Goal: Task Accomplishment & Management: Use online tool/utility

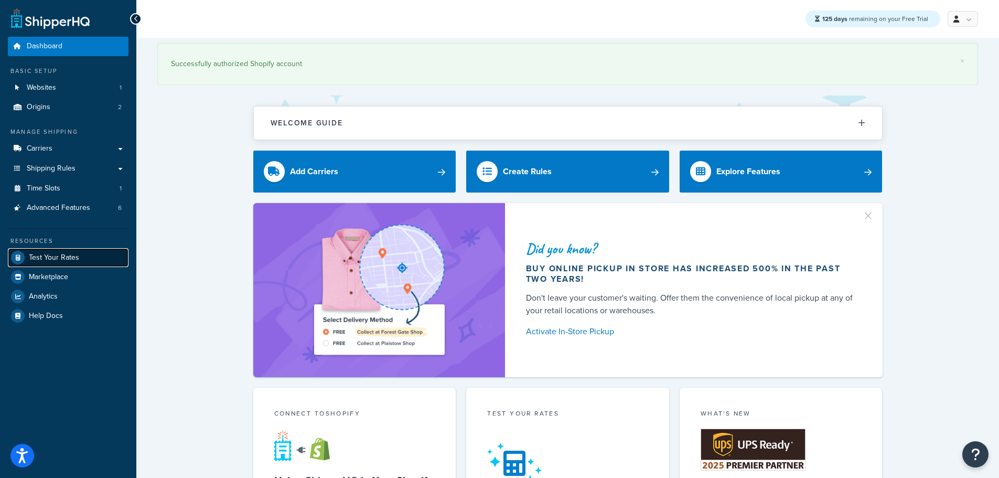
click at [68, 257] on span "Test Your Rates" at bounding box center [54, 257] width 50 height 9
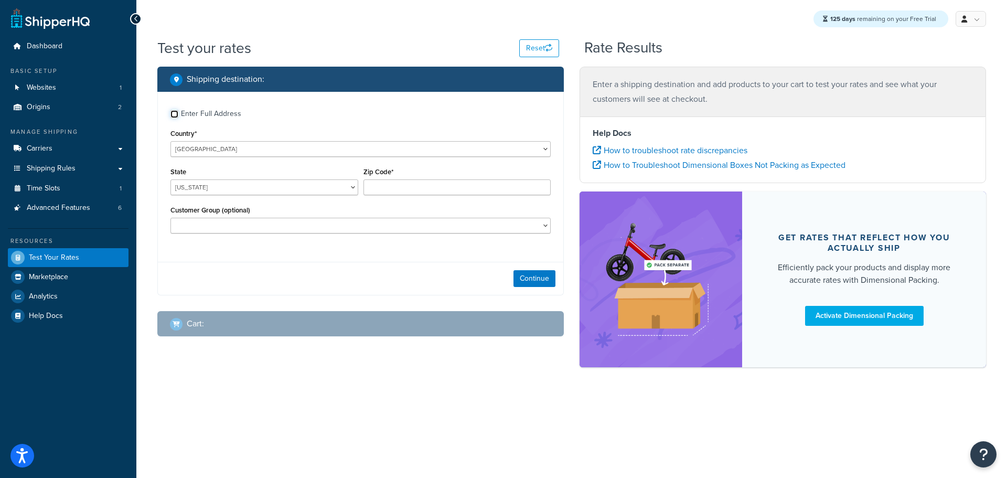
click at [175, 114] on input "Enter Full Address" at bounding box center [175, 114] width 8 height 8
checkbox input "true"
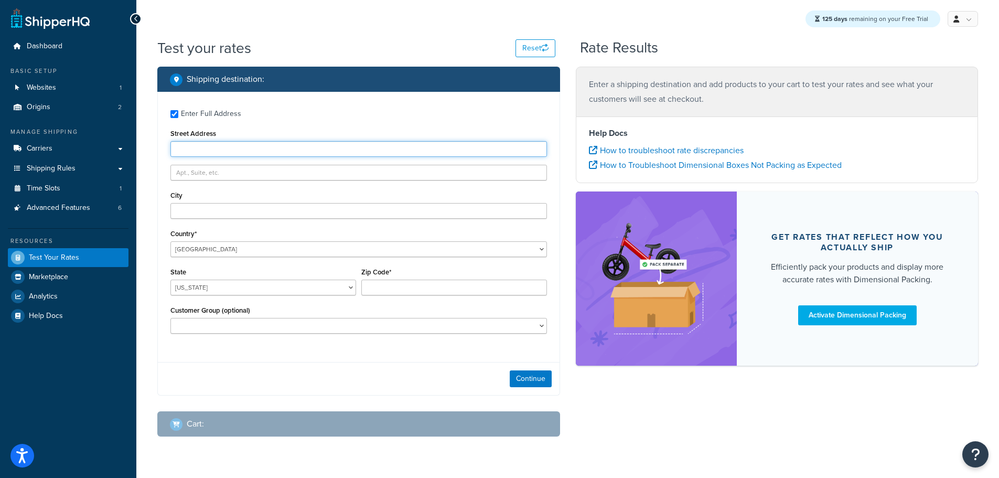
click at [196, 145] on input "Street Address" at bounding box center [359, 149] width 377 height 16
type input "103 Coachmans Trail"
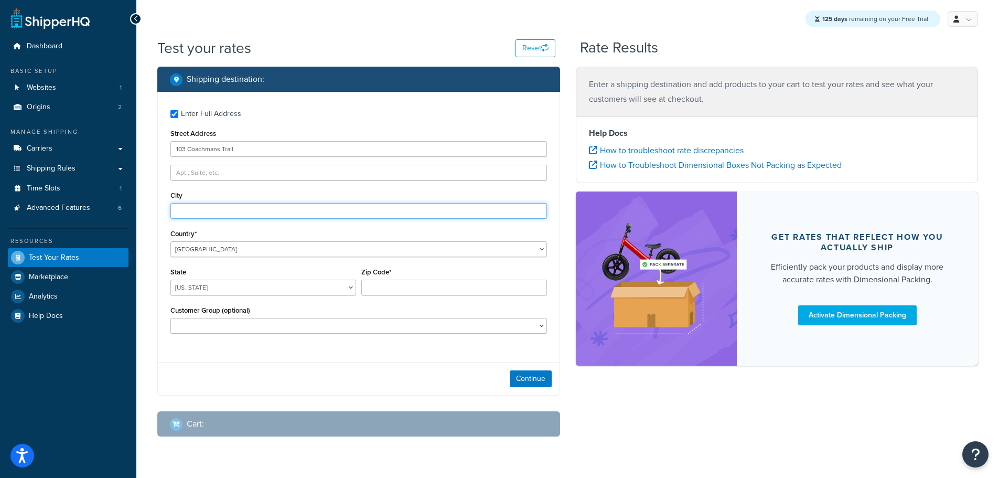
type input "Asheville"
select select "NC"
type input "28803"
click at [534, 376] on button "Continue" at bounding box center [531, 378] width 42 height 17
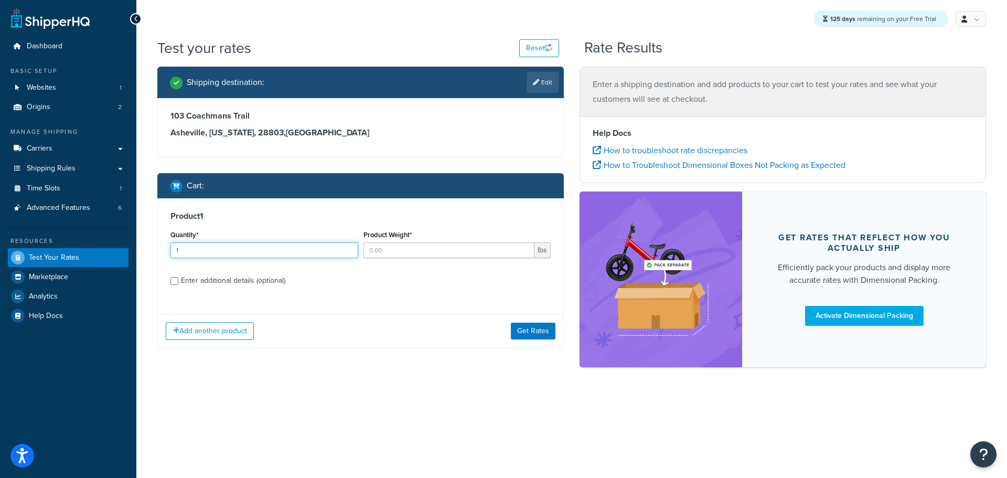
type input "1"
click at [348, 247] on input "1" at bounding box center [265, 250] width 188 height 16
type input "1"
click at [525, 246] on input "1" at bounding box center [450, 250] width 172 height 16
click at [224, 279] on div "Enter additional details (optional)" at bounding box center [233, 280] width 104 height 15
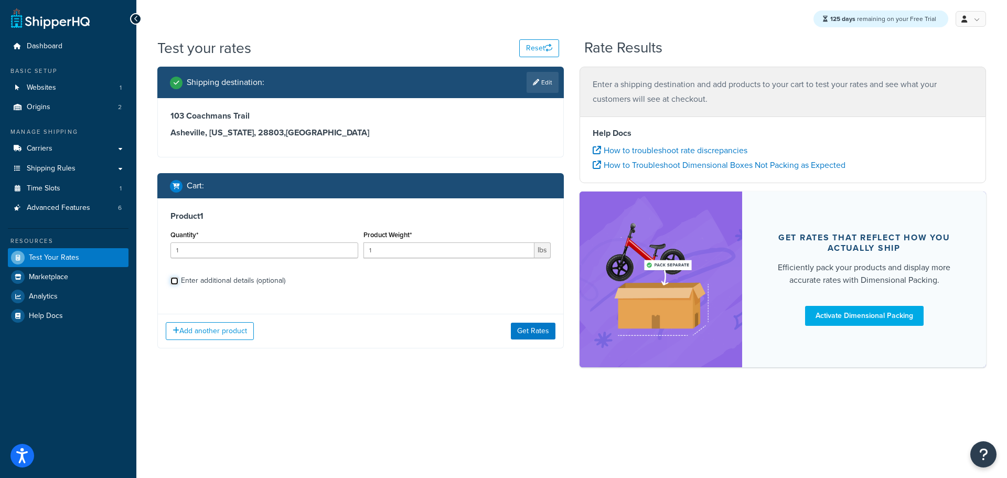
click at [178, 279] on input "Enter additional details (optional)" at bounding box center [175, 281] width 8 height 8
checkbox input "true"
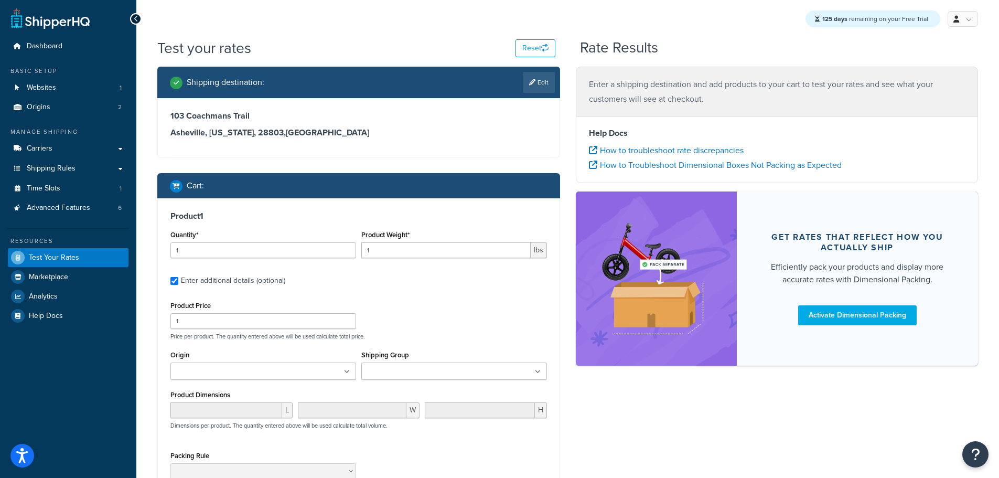
click at [484, 373] on ul at bounding box center [454, 371] width 186 height 17
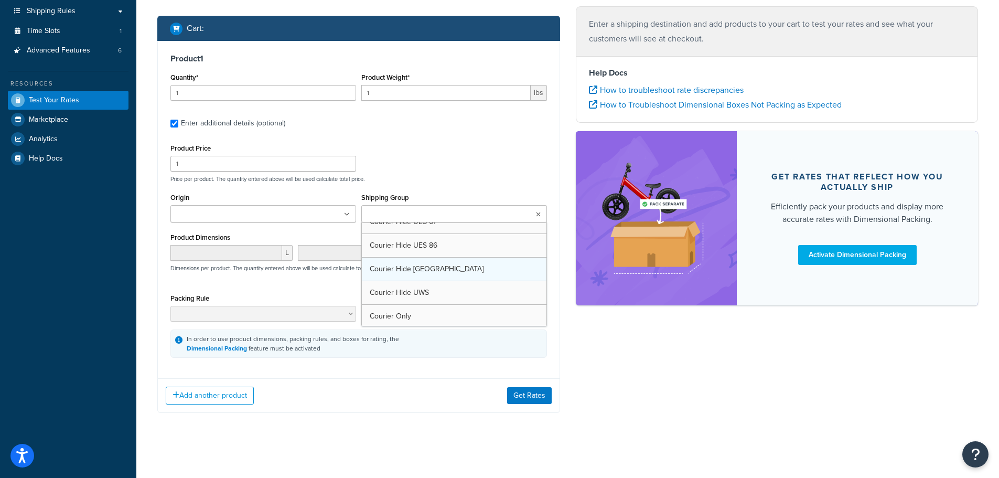
scroll to position [157, 0]
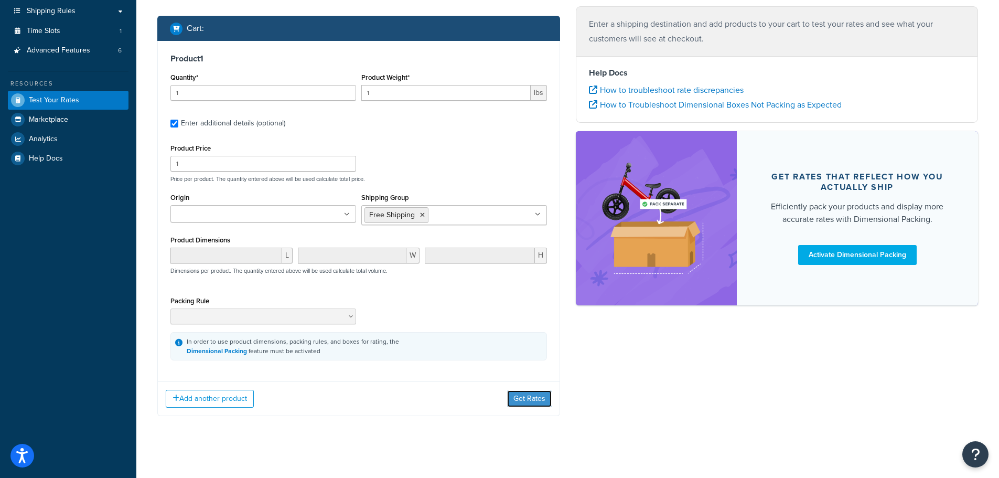
click at [535, 400] on button "Get Rates" at bounding box center [529, 398] width 45 height 17
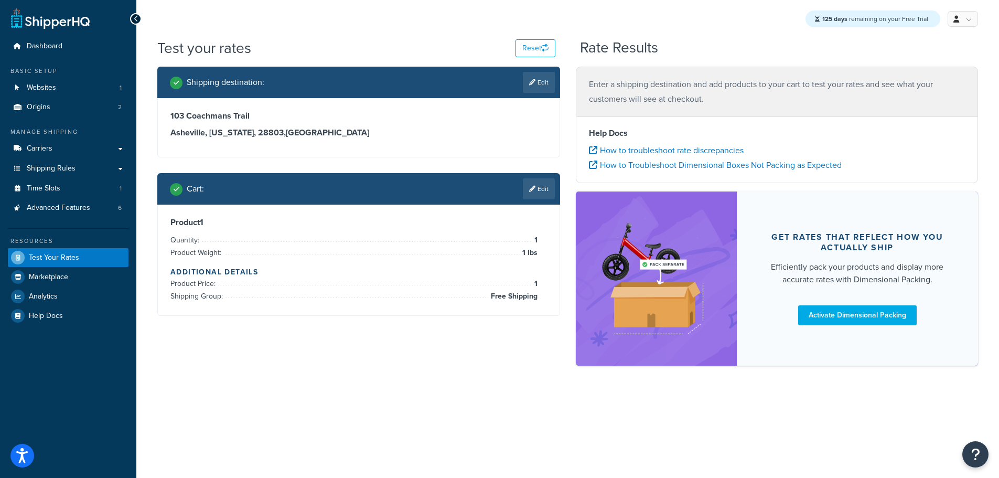
scroll to position [0, 0]
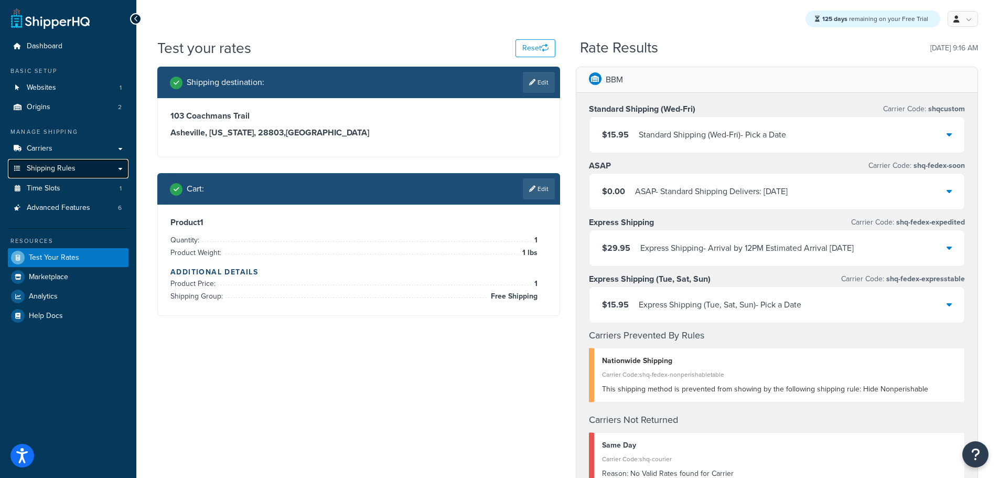
click at [63, 169] on span "Shipping Rules" at bounding box center [51, 168] width 49 height 9
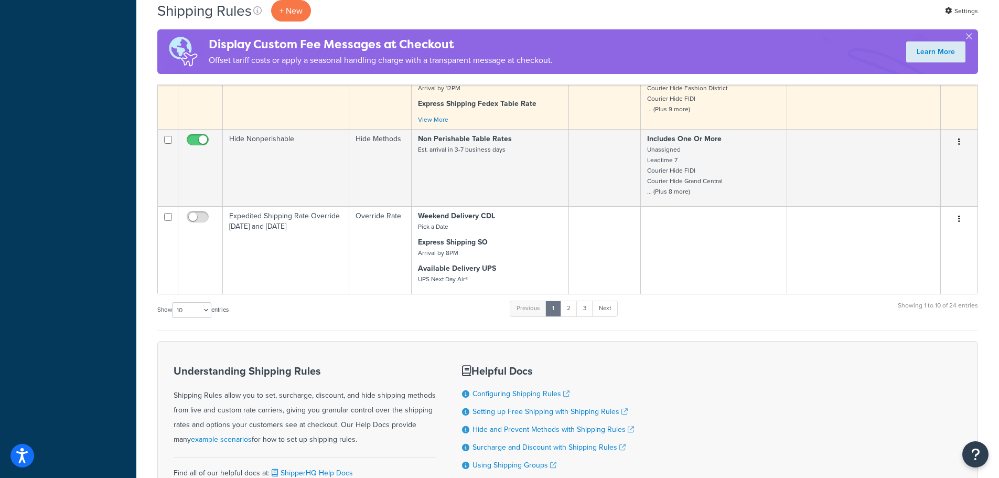
scroll to position [472, 0]
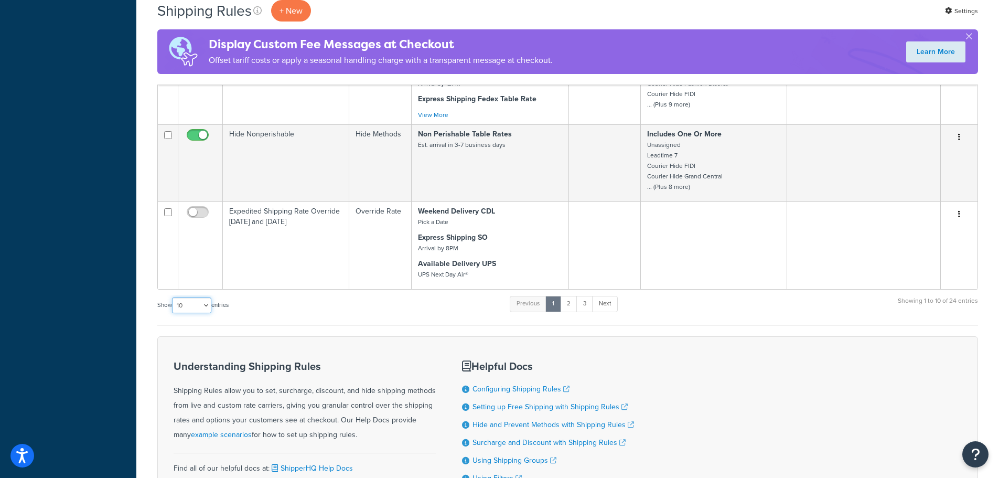
click at [207, 307] on select "10 15 25 50 100 1000" at bounding box center [191, 305] width 39 height 16
select select "25"
click at [173, 298] on select "10 15 25 50 100 1000" at bounding box center [191, 305] width 39 height 16
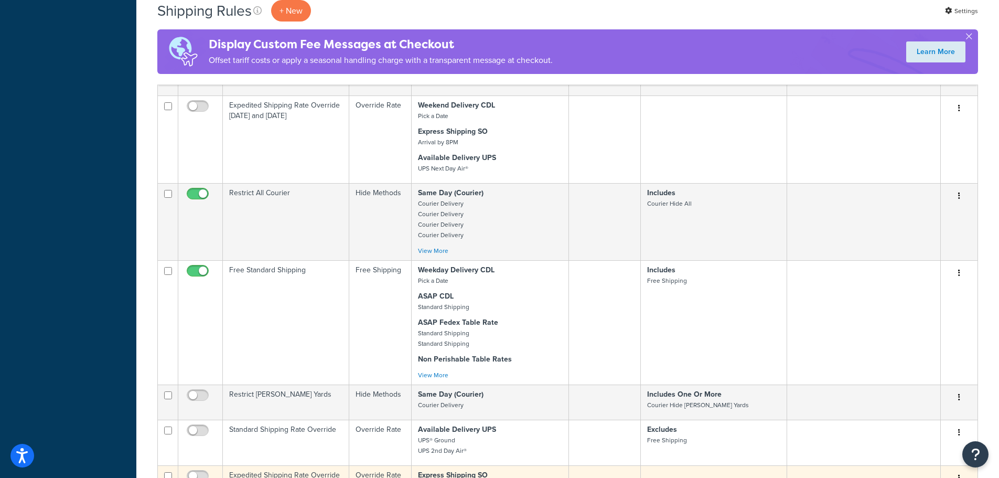
scroll to position [577, 0]
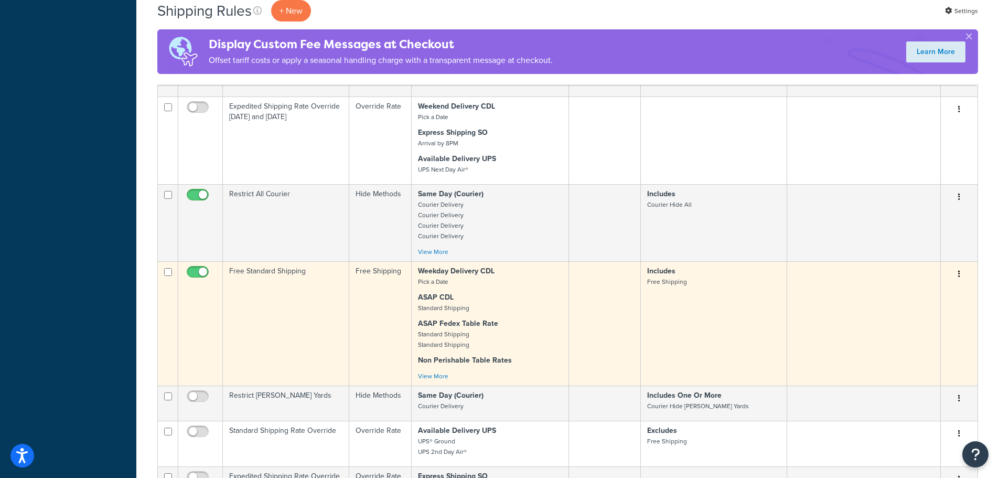
click at [264, 285] on td "Free Standard Shipping" at bounding box center [286, 323] width 126 height 124
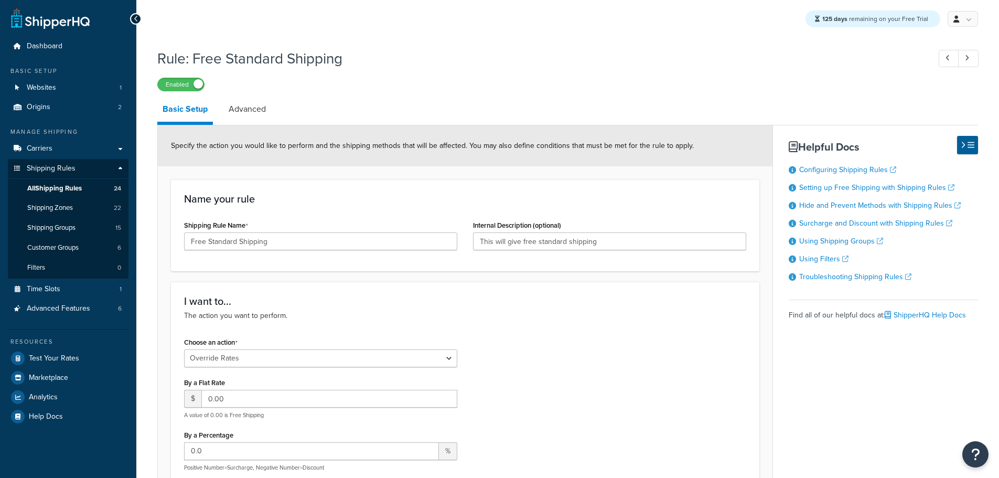
select select "OVERRIDE"
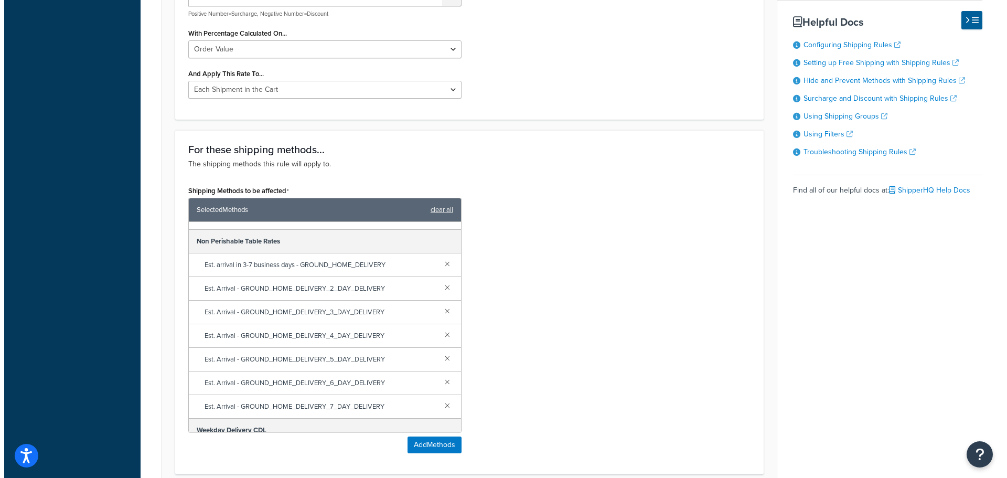
scroll to position [472, 0]
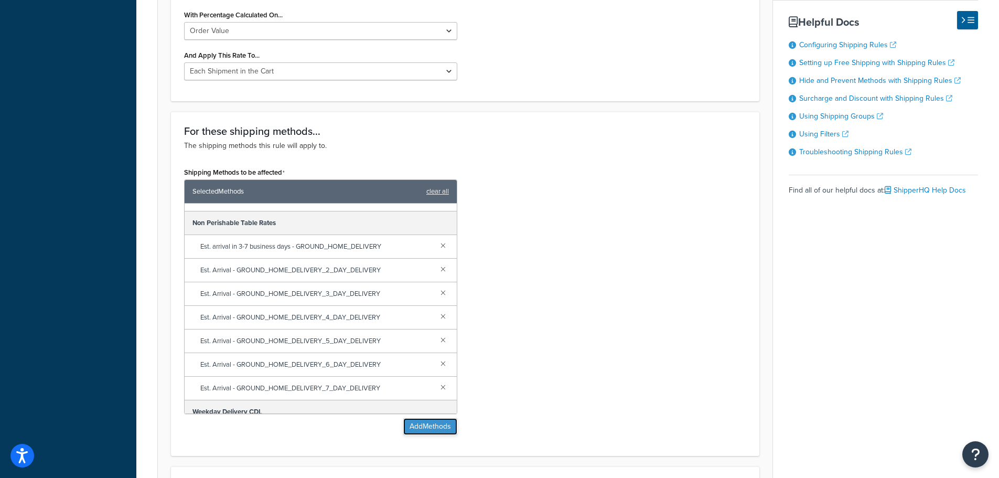
click at [424, 430] on button "Add Methods" at bounding box center [430, 426] width 54 height 17
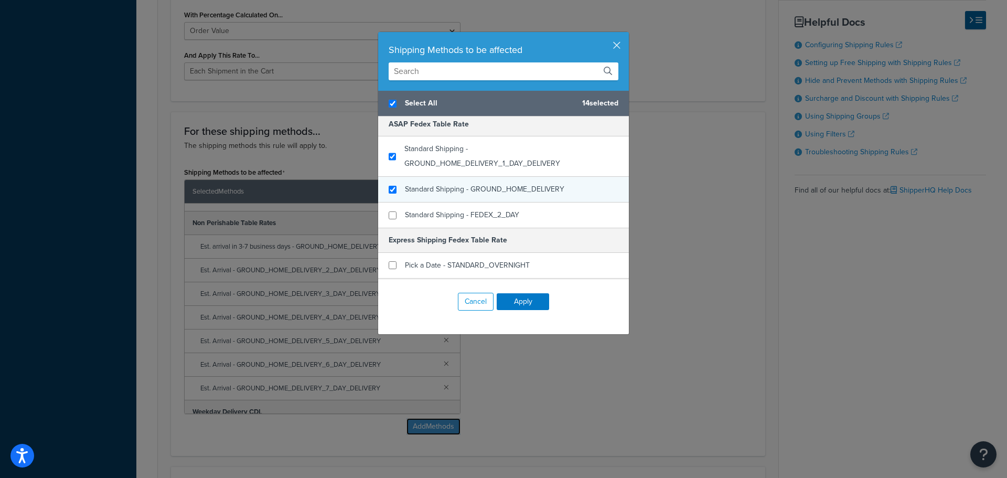
scroll to position [105, 0]
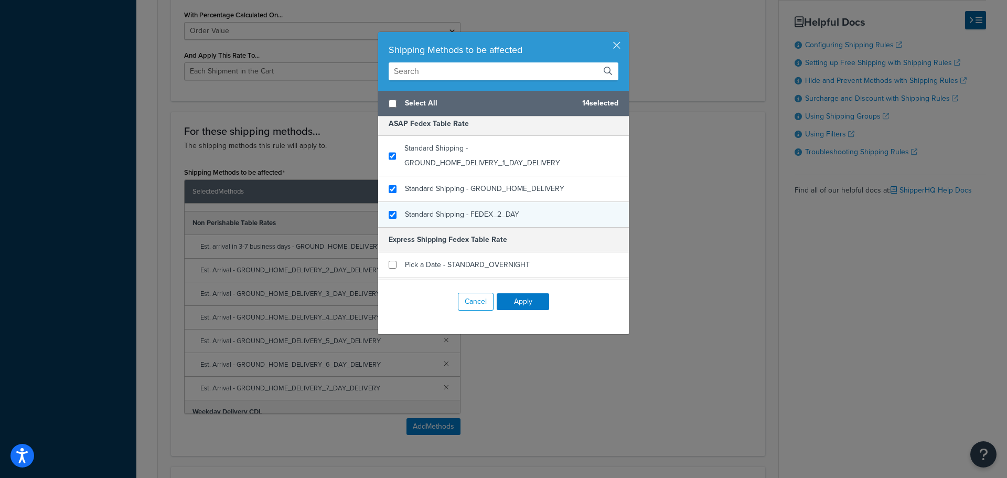
checkbox input "false"
checkbox input "true"
click at [394, 216] on div "Standard Shipping - FEDEX_2_DAY" at bounding box center [503, 214] width 251 height 25
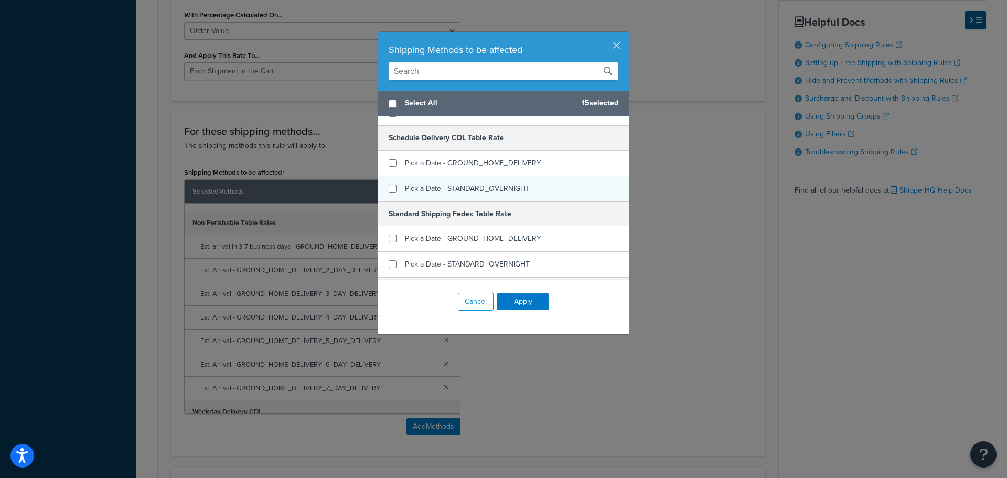
scroll to position [944, 0]
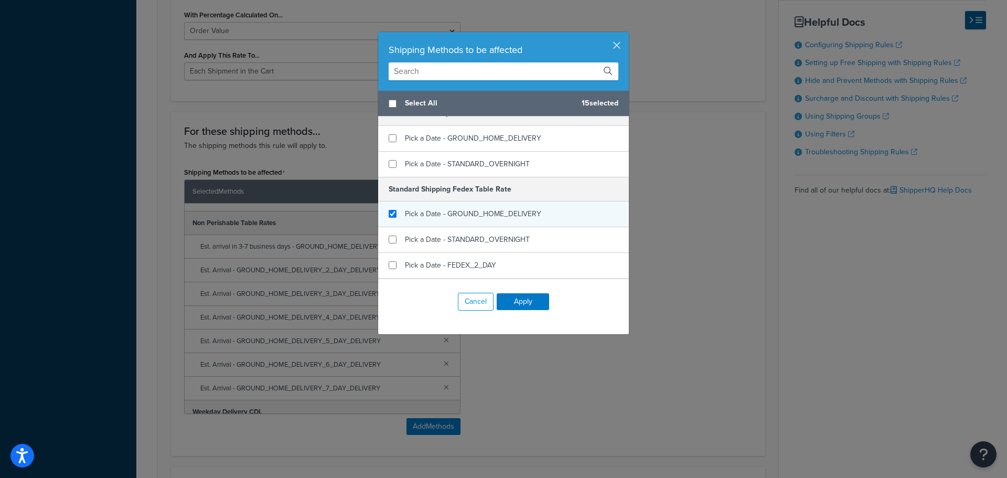
click at [396, 216] on div "Pick a Date - GROUND_HOME_DELIVERY" at bounding box center [503, 214] width 251 height 26
click at [390, 217] on input "checkbox" at bounding box center [393, 214] width 8 height 8
checkbox input "false"
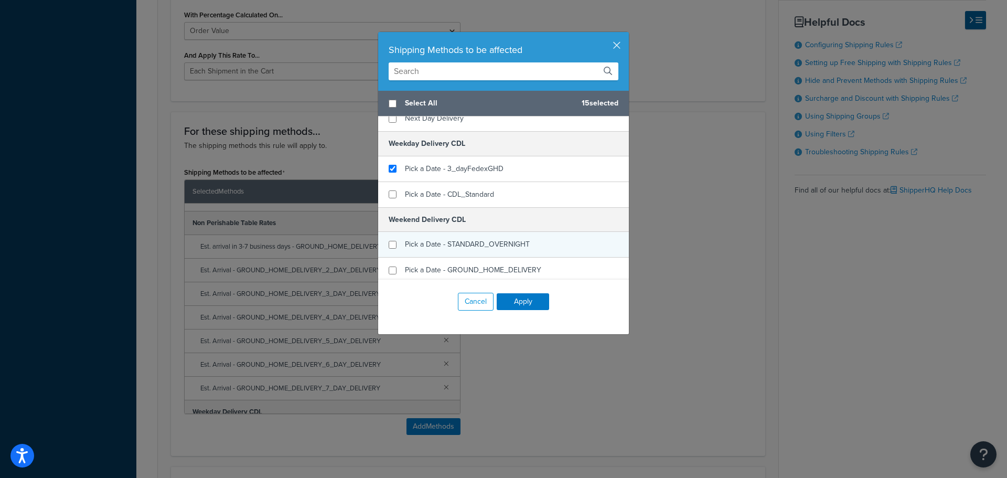
scroll to position [1154, 0]
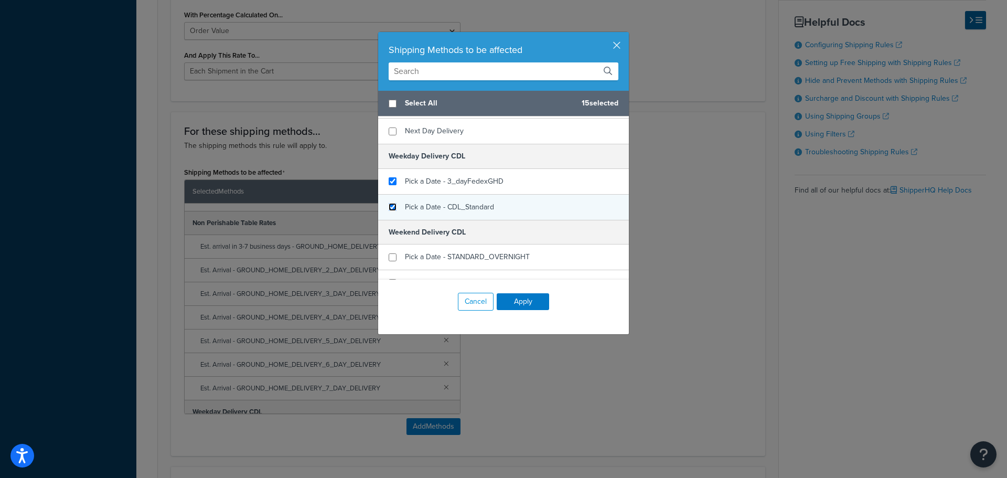
click at [389, 209] on input "checkbox" at bounding box center [393, 207] width 8 height 8
checkbox input "true"
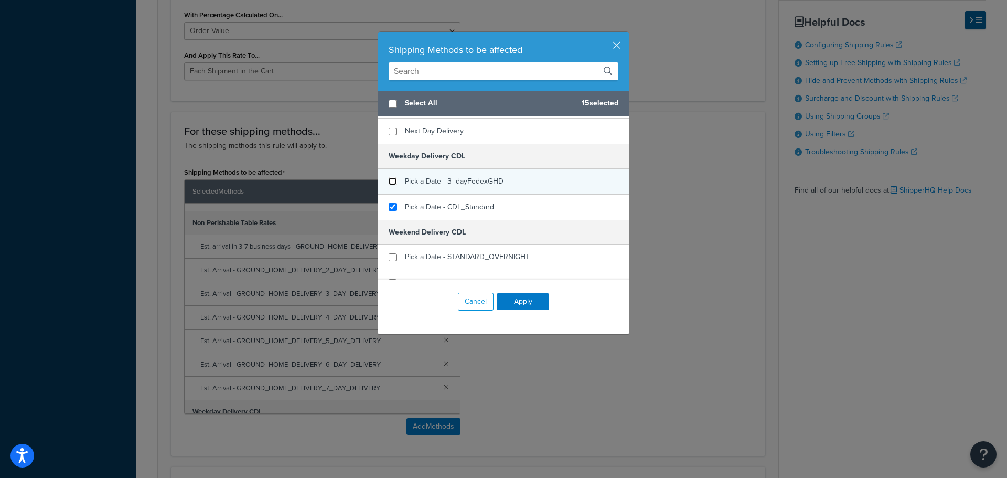
click at [389, 184] on input "checkbox" at bounding box center [393, 181] width 8 height 8
checkbox input "false"
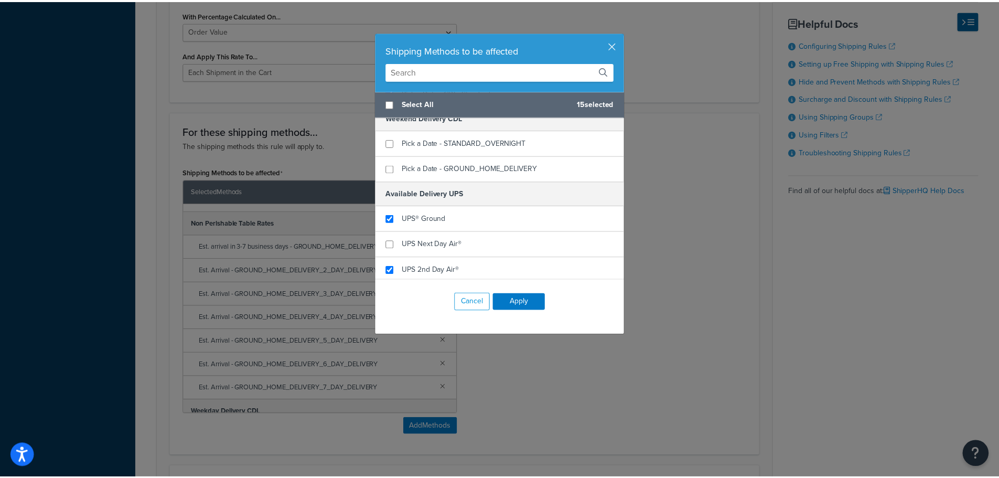
scroll to position [1271, 0]
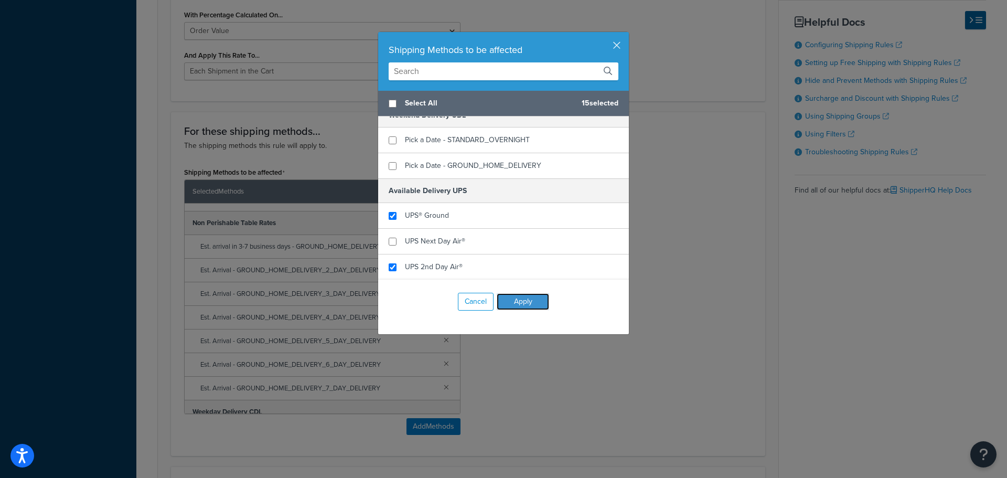
click at [524, 303] on button "Apply" at bounding box center [523, 301] width 52 height 17
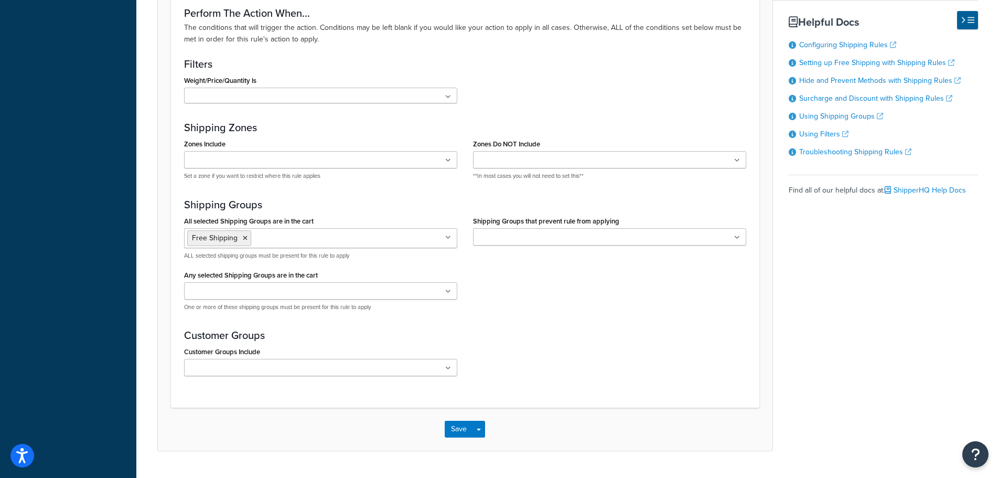
scroll to position [972, 0]
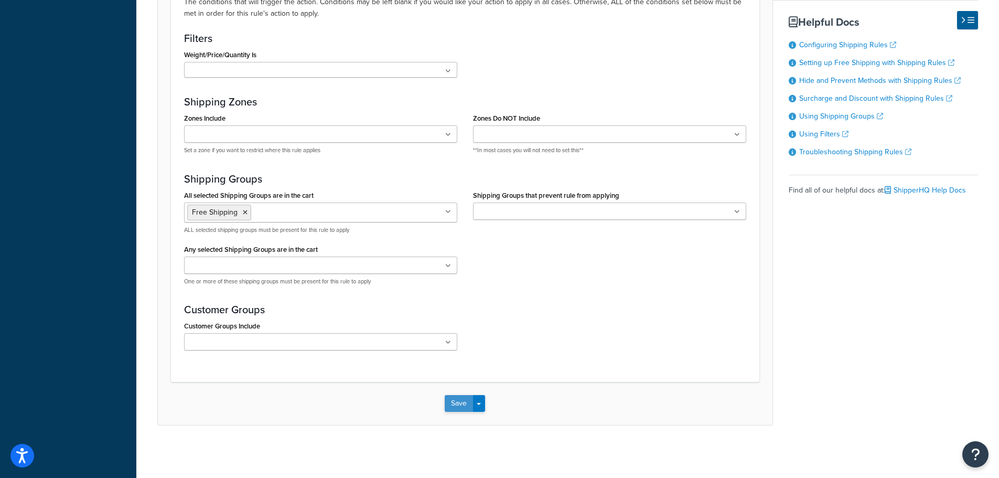
click at [461, 402] on button "Save" at bounding box center [459, 403] width 28 height 17
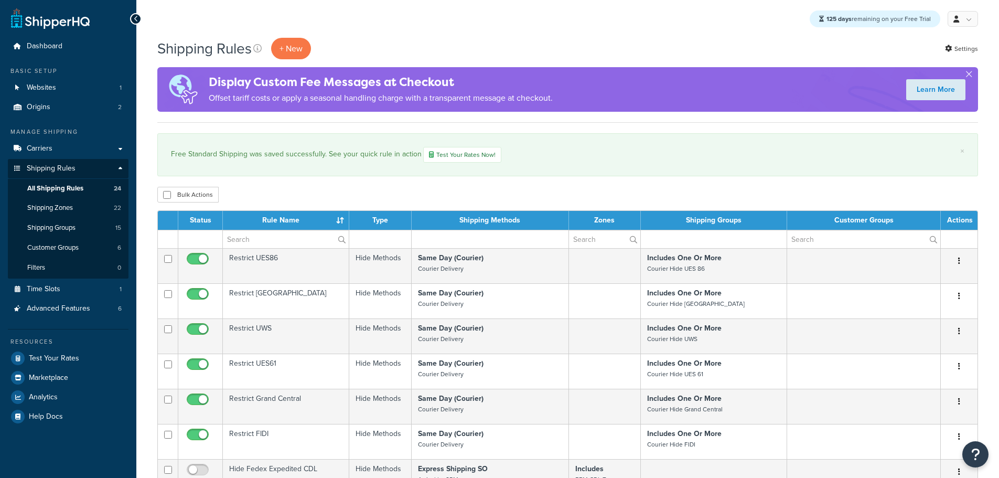
select select "25"
click at [64, 354] on span "Test Your Rates" at bounding box center [54, 358] width 50 height 9
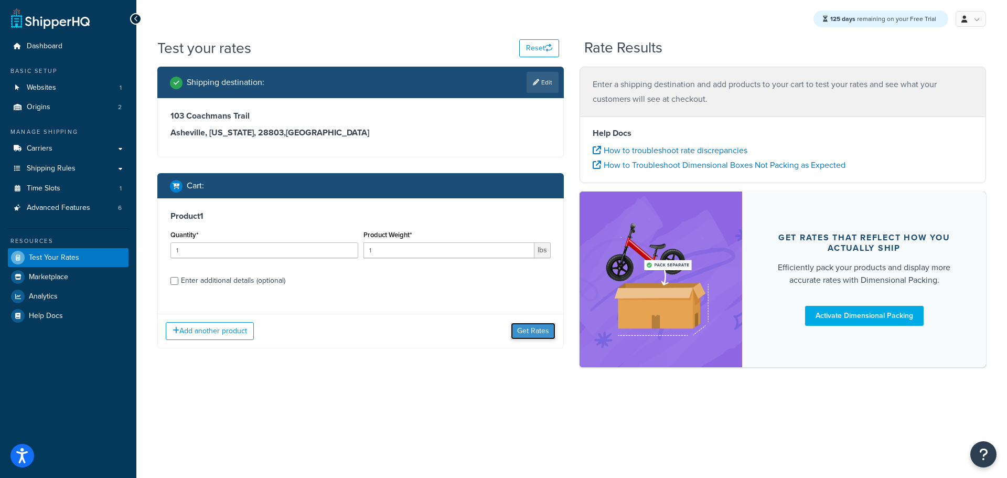
click at [543, 334] on button "Get Rates" at bounding box center [533, 331] width 45 height 17
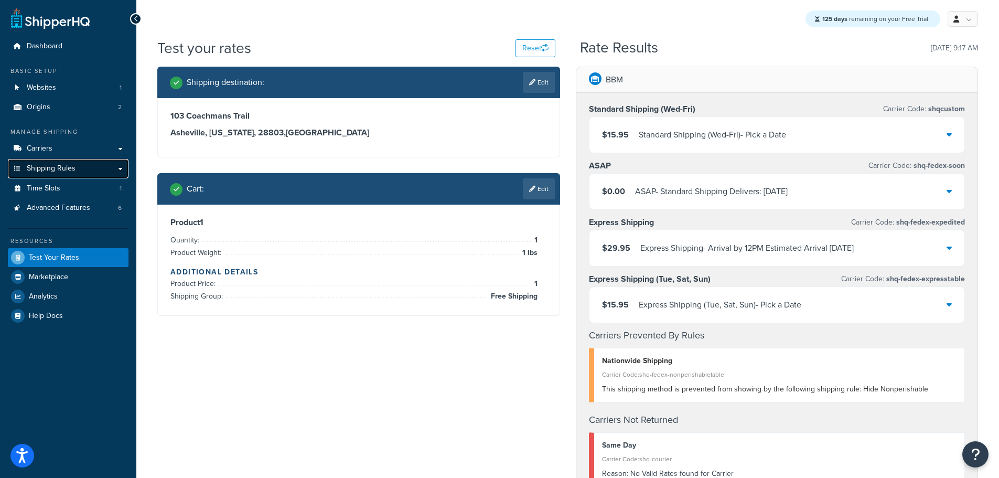
click at [46, 165] on span "Shipping Rules" at bounding box center [51, 168] width 49 height 9
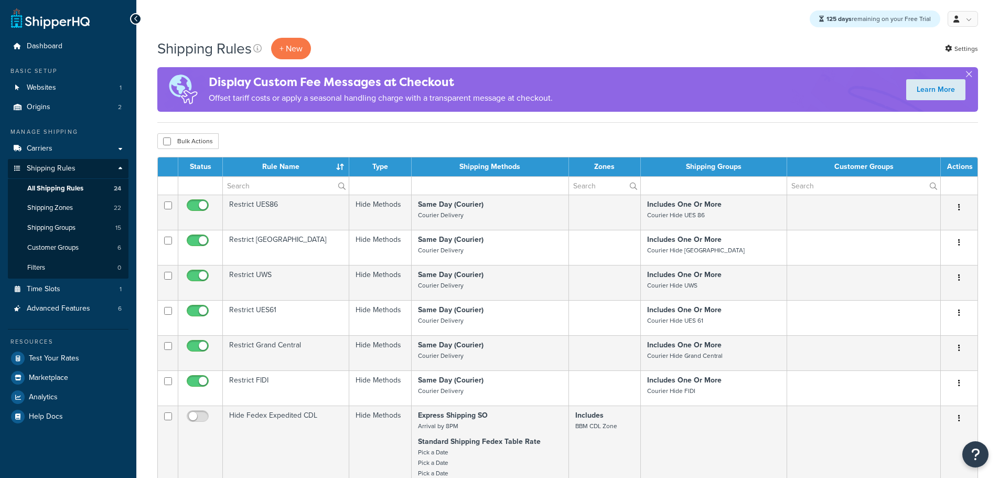
select select "25"
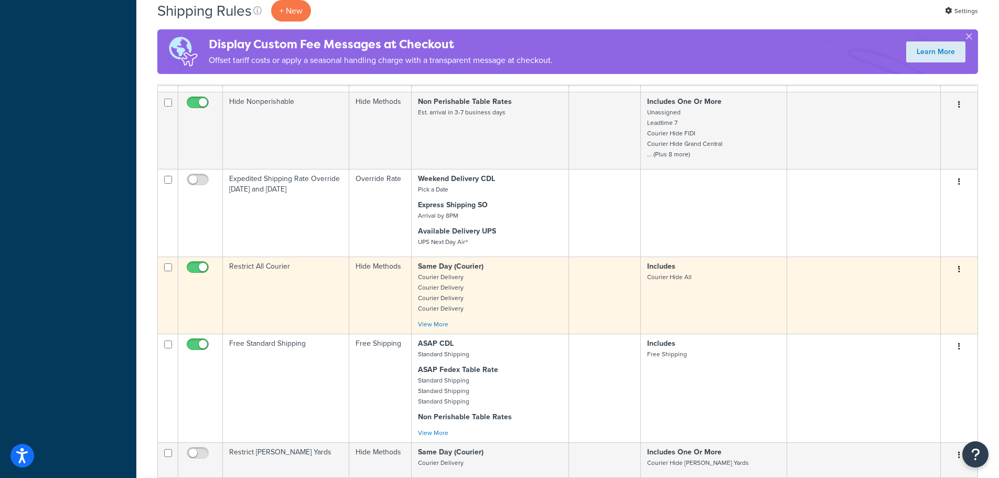
scroll to position [525, 0]
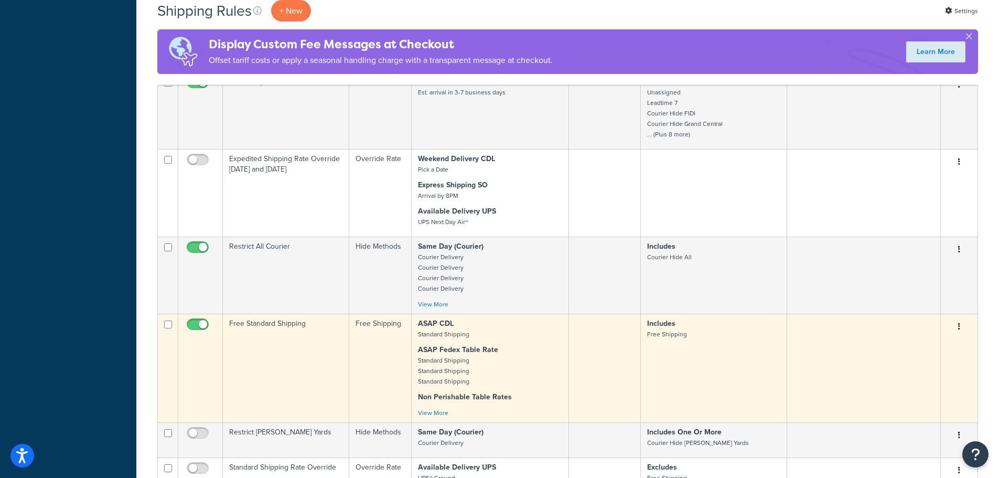
click at [258, 337] on td "Free Standard Shipping" at bounding box center [286, 368] width 126 height 109
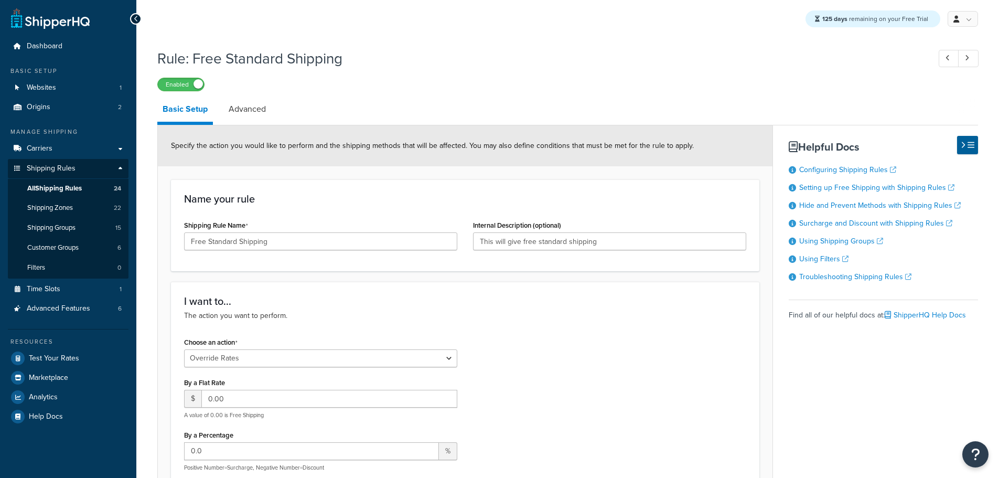
select select "OVERRIDE"
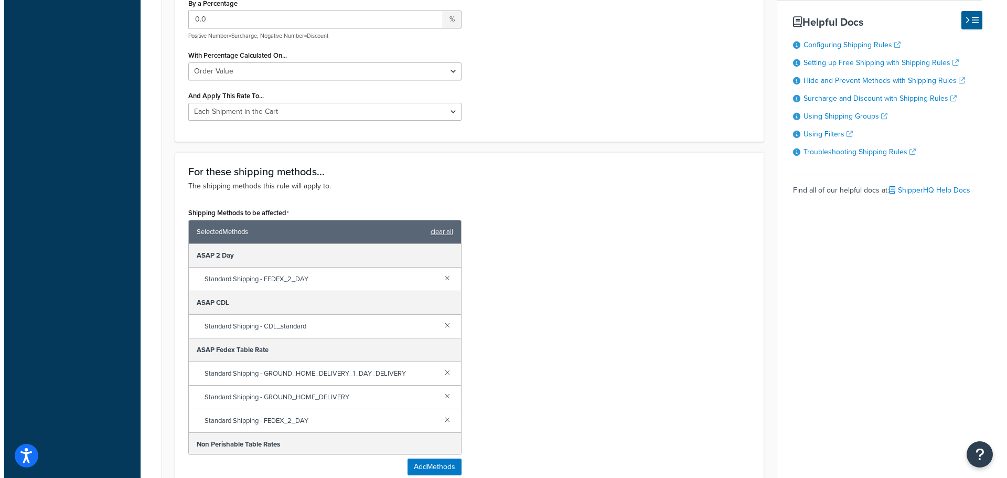
scroll to position [472, 0]
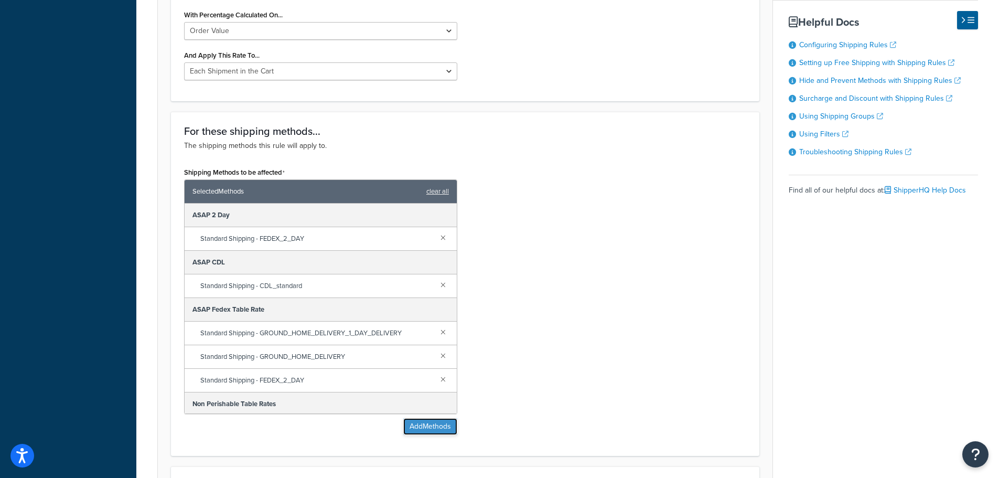
click at [441, 433] on button "Add Methods" at bounding box center [430, 426] width 54 height 17
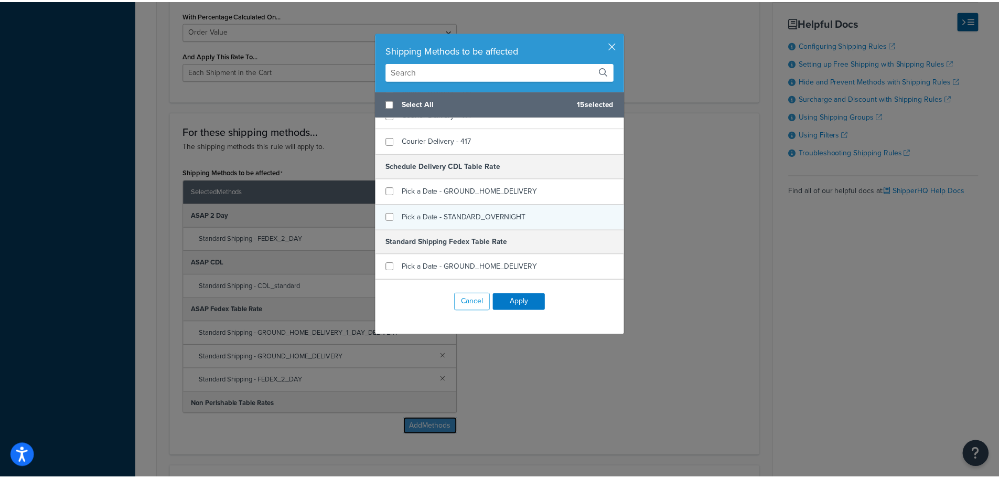
scroll to position [944, 0]
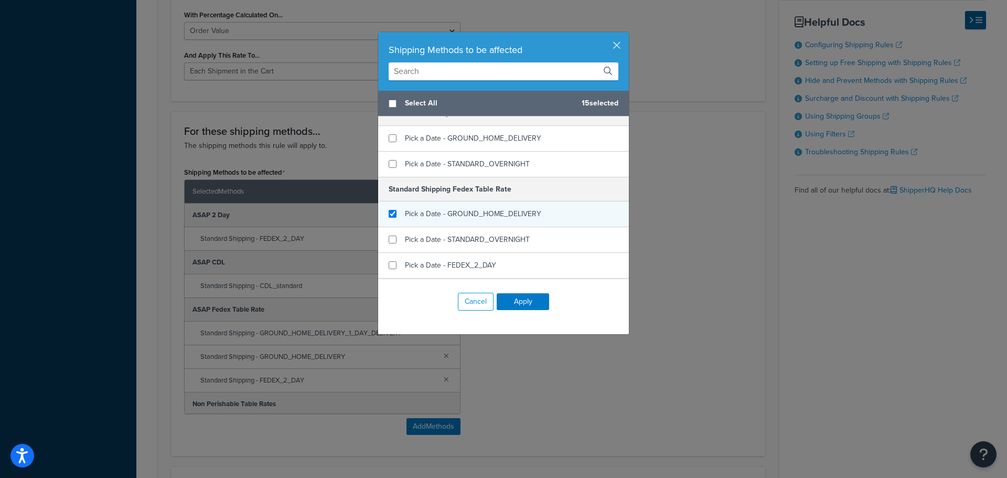
checkbox input "true"
drag, startPoint x: 450, startPoint y: 219, endPoint x: 441, endPoint y: 224, distance: 10.1
click at [448, 219] on div "Pick a Date - GROUND_HOME_DELIVERY" at bounding box center [473, 214] width 136 height 15
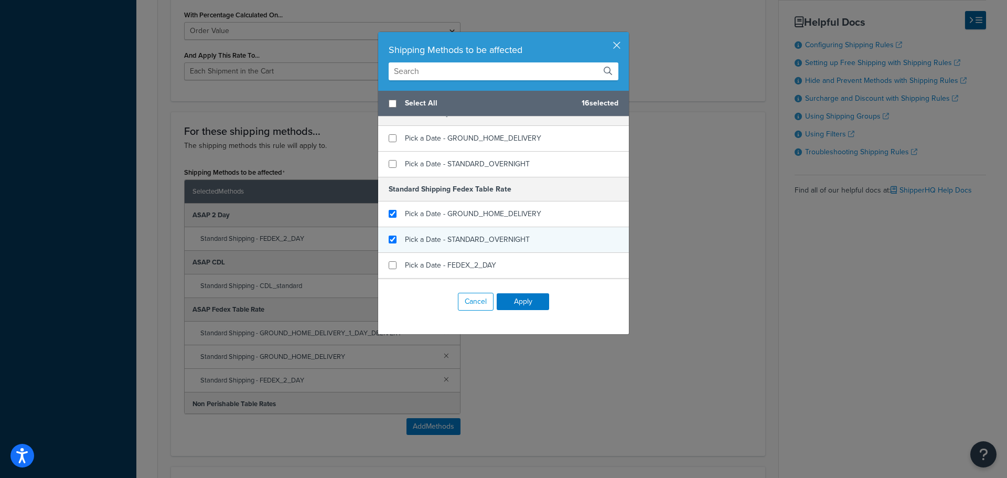
checkbox input "true"
click at [411, 242] on span "Pick a Date - STANDARD_OVERNIGHT" at bounding box center [467, 239] width 125 height 11
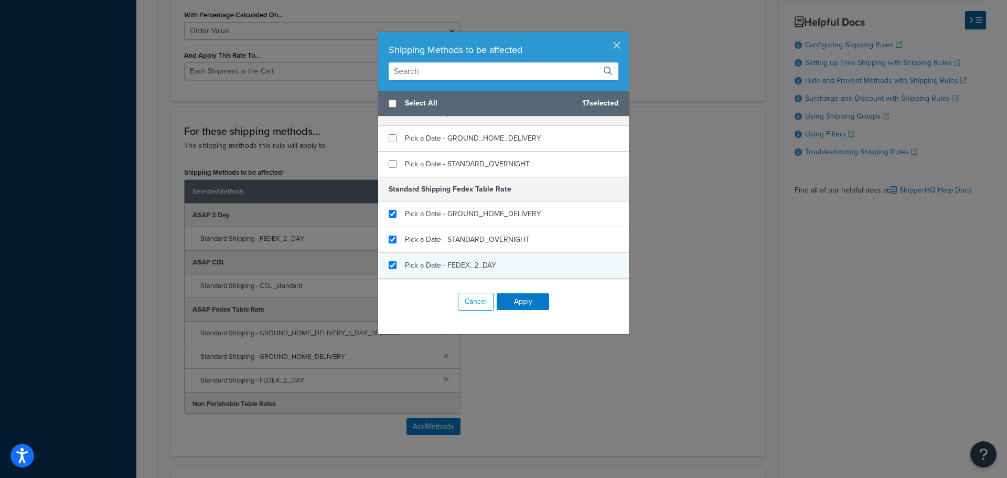
checkbox input "true"
click at [408, 263] on span "Pick a Date - FEDEX_2_DAY" at bounding box center [450, 265] width 91 height 11
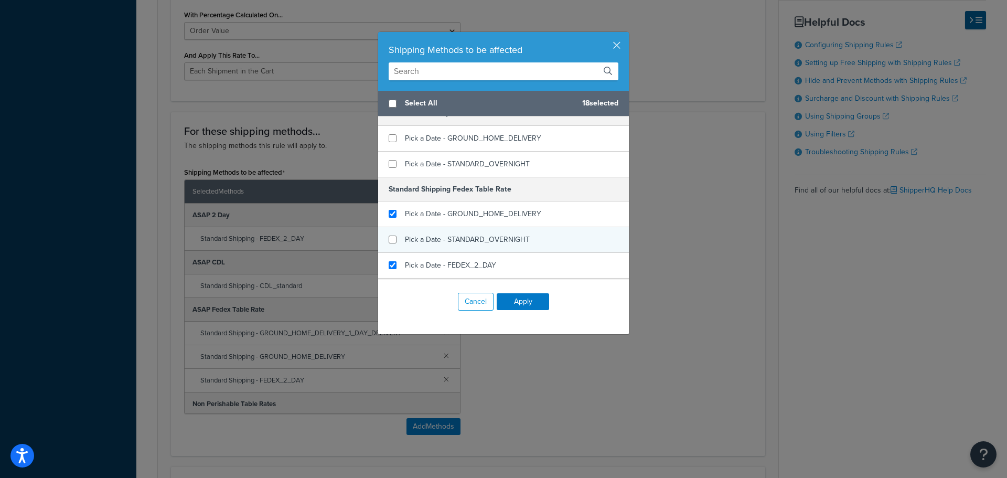
checkbox input "false"
click at [405, 241] on span "Pick a Date - STANDARD_OVERNIGHT" at bounding box center [467, 239] width 125 height 11
click at [517, 297] on button "Apply" at bounding box center [523, 301] width 52 height 17
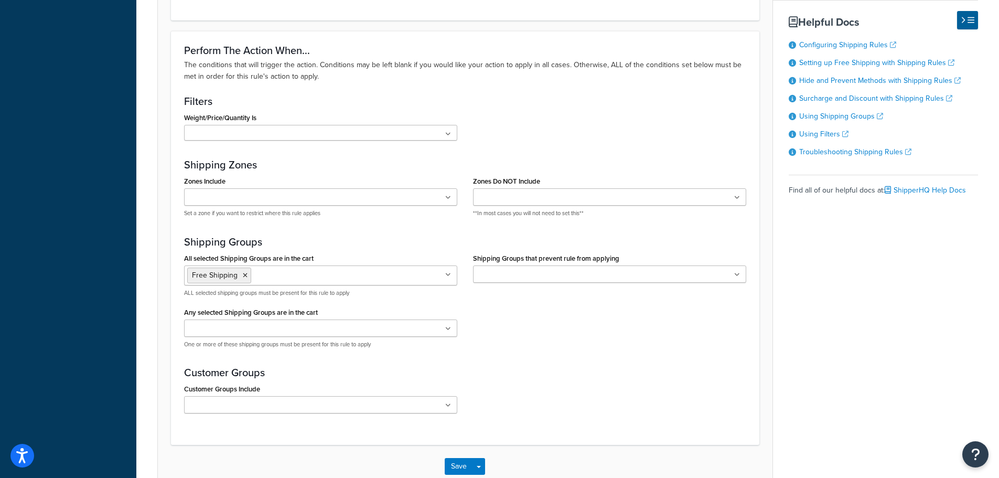
scroll to position [972, 0]
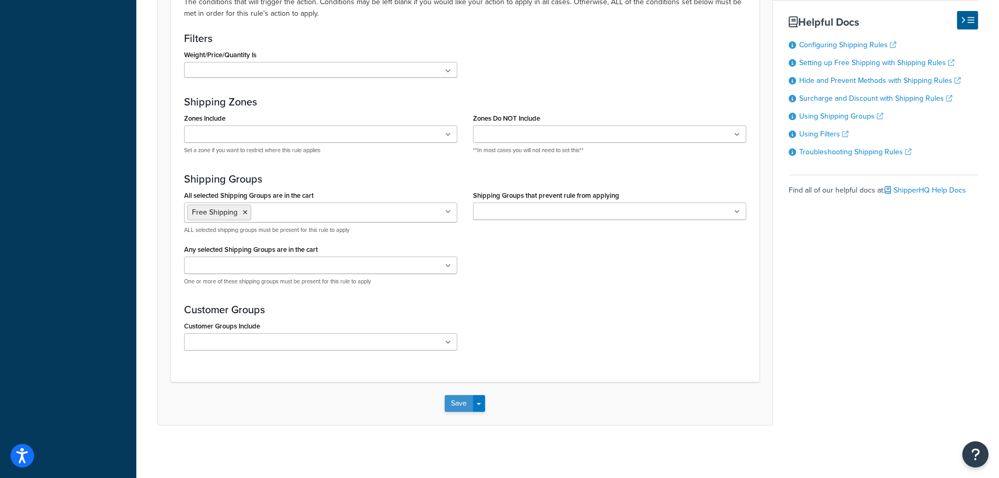
click at [457, 406] on button "Save" at bounding box center [459, 403] width 28 height 17
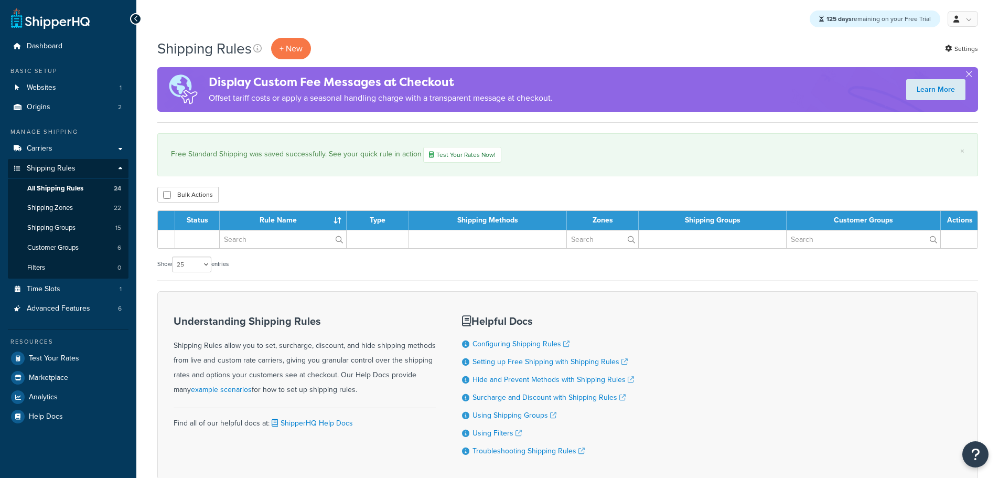
select select "25"
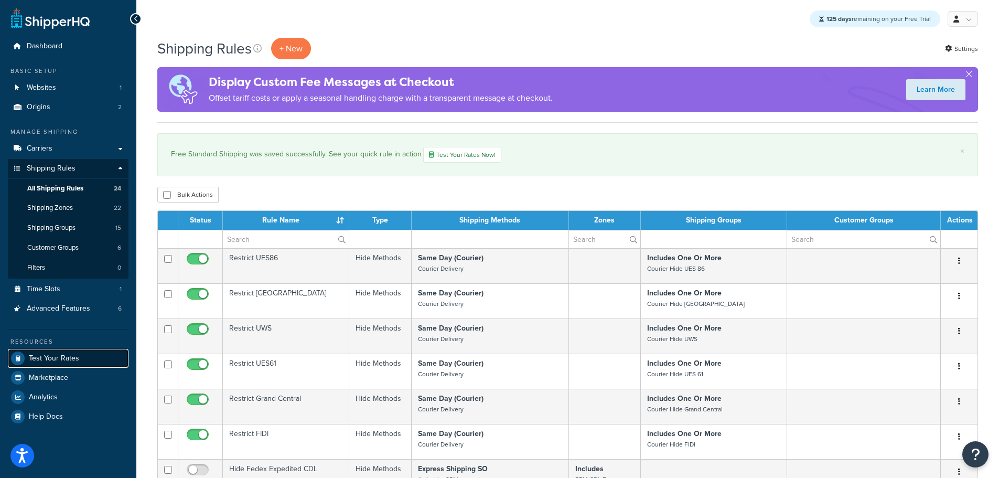
click at [62, 350] on link "Test Your Rates" at bounding box center [68, 358] width 121 height 19
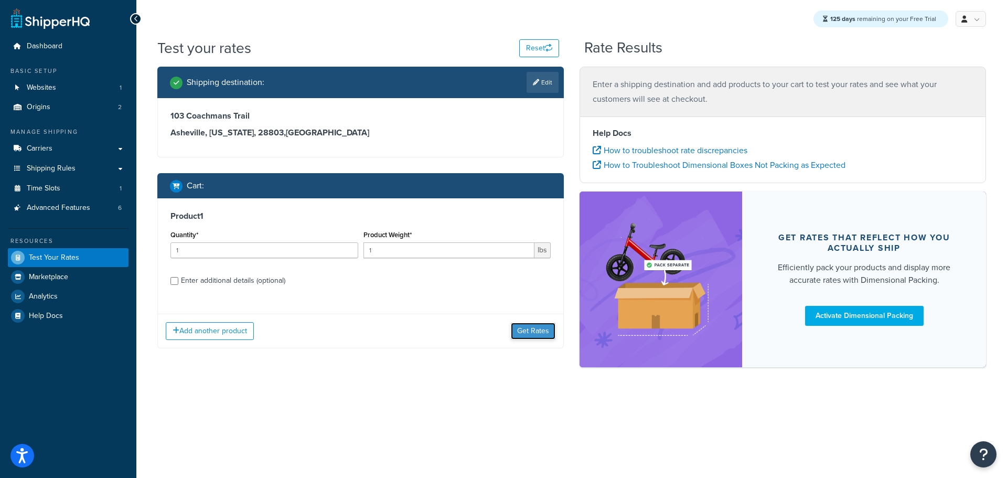
click at [544, 334] on button "Get Rates" at bounding box center [533, 331] width 45 height 17
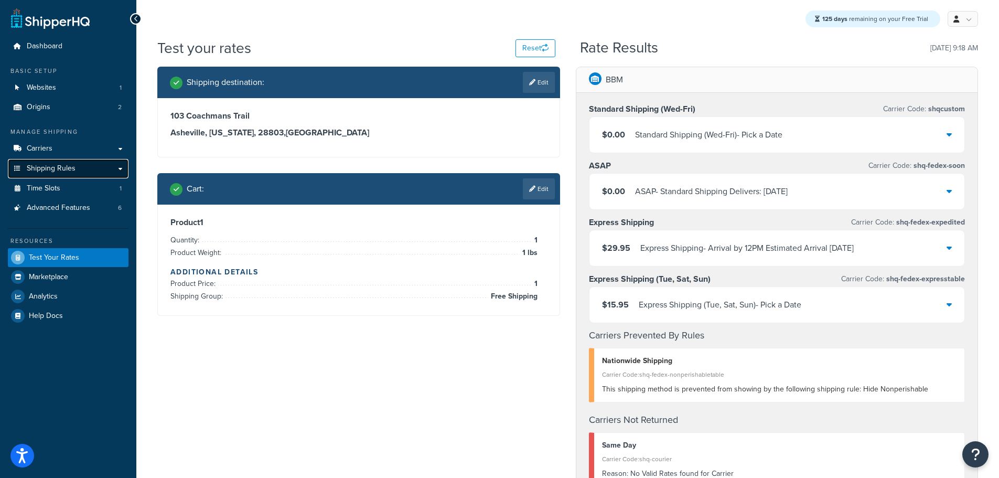
click at [51, 169] on span "Shipping Rules" at bounding box center [51, 168] width 49 height 9
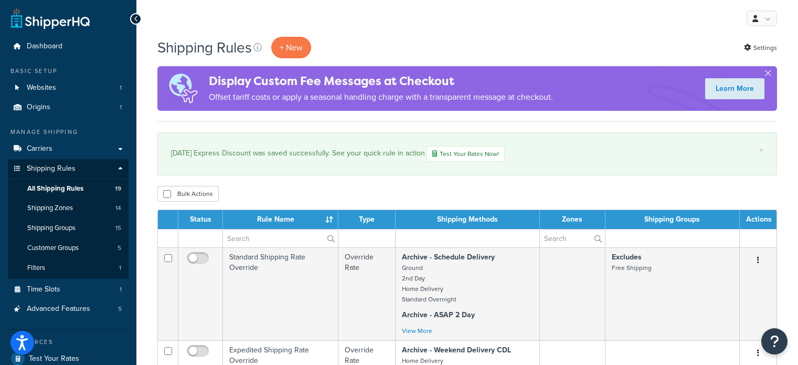
select select "50"
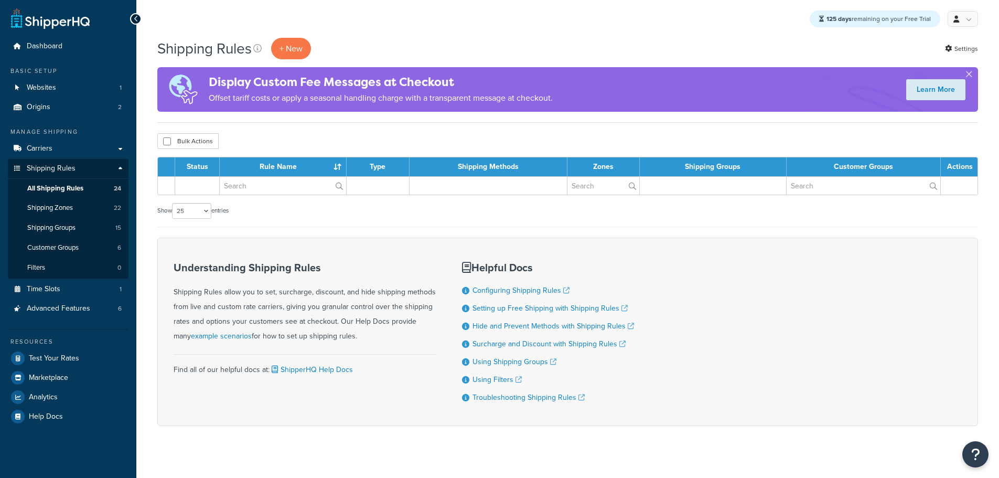
select select "25"
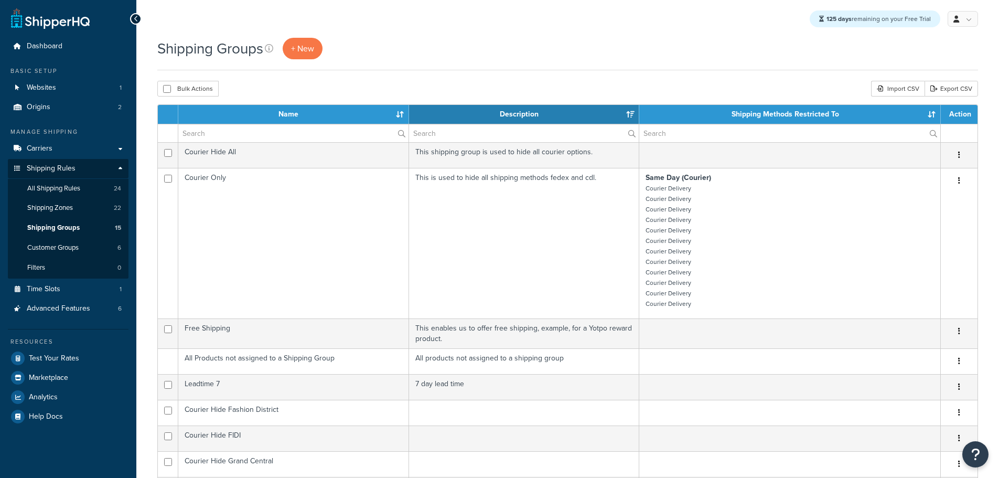
select select "15"
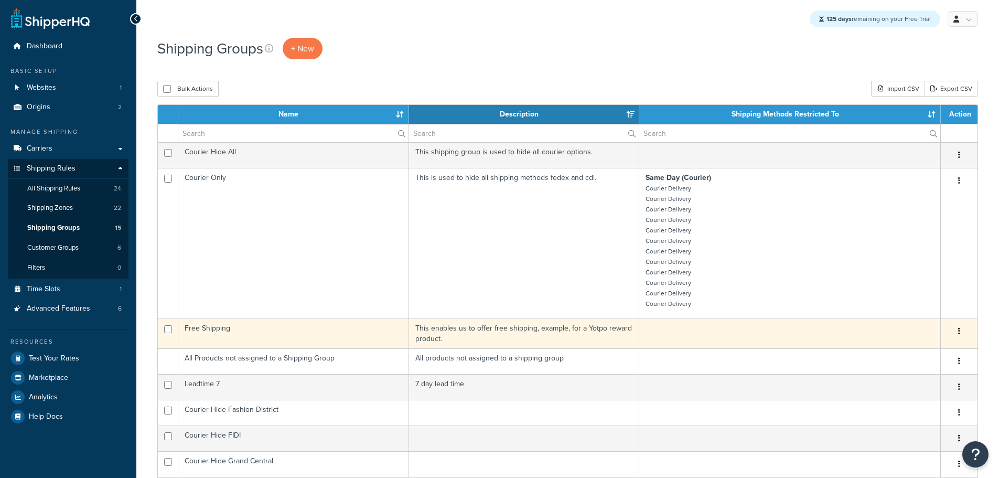
click at [307, 327] on td "Free Shipping" at bounding box center [293, 333] width 231 height 30
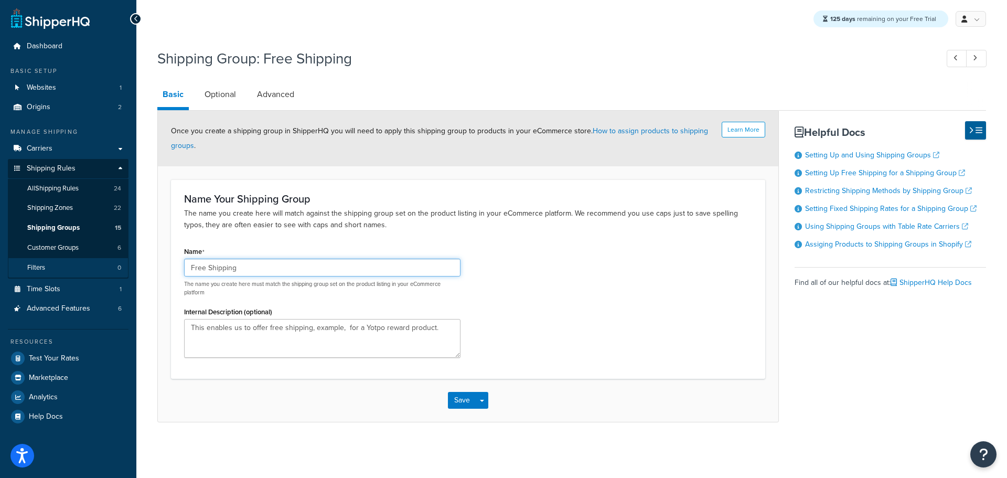
drag, startPoint x: 249, startPoint y: 271, endPoint x: 125, endPoint y: 271, distance: 123.3
click at [125, 271] on div "Dashboard Basic Setup Websites 1 Origins 2 Manage Shipping Carriers Carriers Al…" at bounding box center [503, 239] width 1007 height 478
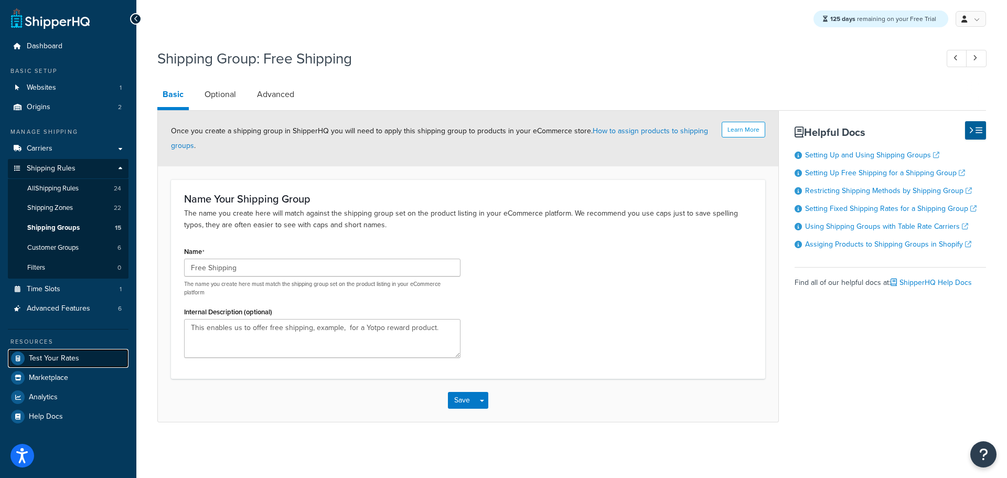
click at [63, 358] on span "Test Your Rates" at bounding box center [54, 358] width 50 height 9
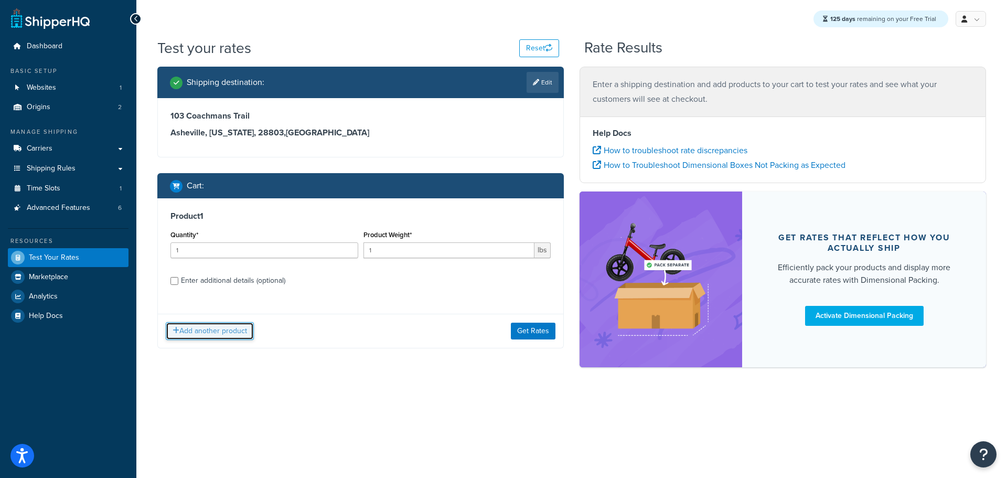
click at [221, 333] on button "Add another product" at bounding box center [210, 331] width 88 height 18
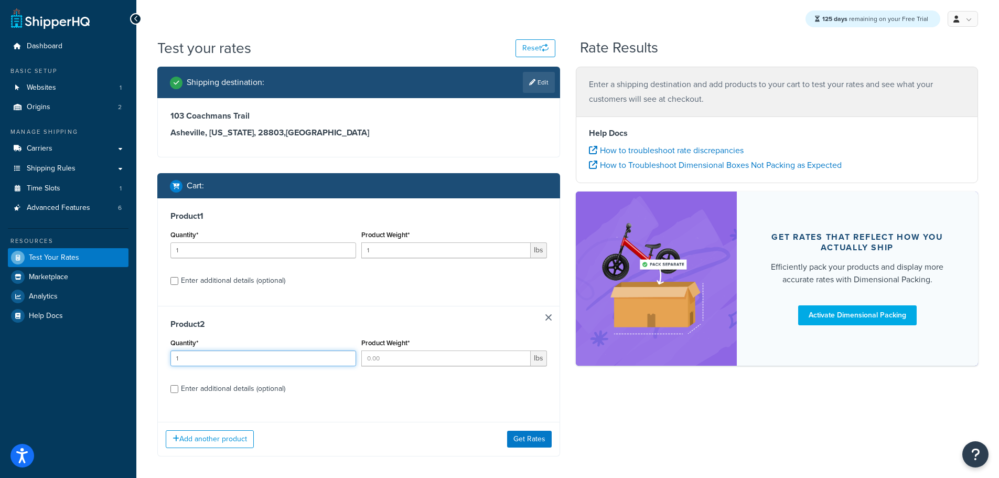
type input "1"
click at [346, 354] on input "1" at bounding box center [264, 358] width 186 height 16
type input "1"
click at [520, 356] on input "1" at bounding box center [445, 358] width 169 height 16
click at [526, 439] on button "Get Rates" at bounding box center [529, 439] width 45 height 17
